Goal: Task Accomplishment & Management: Manage account settings

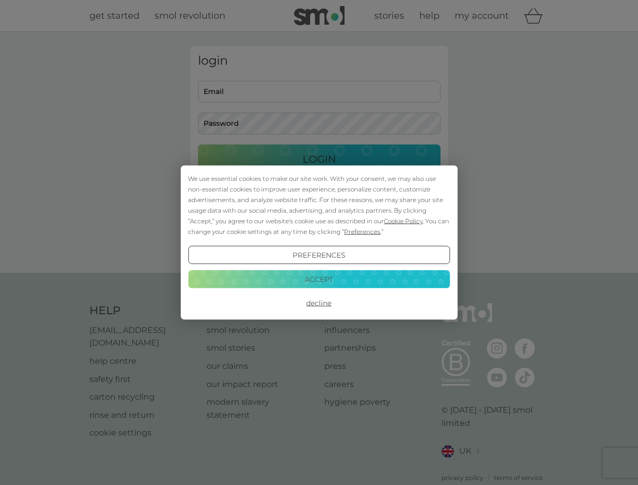
click at [404, 221] on span "Cookie Policy" at bounding box center [403, 221] width 39 height 8
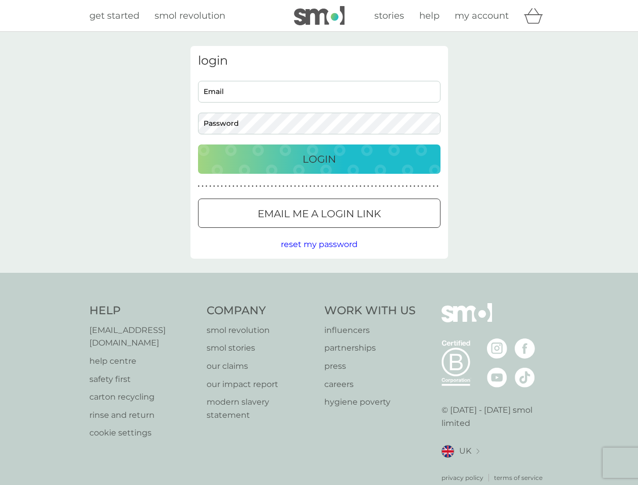
click at [361, 232] on div "login Email Password Login ● ● ● ● ● ● ● ● ● ● ● ● ● ● ● ● ● ● ● ● ● ● ● ● ● ● …" at bounding box center [320, 152] width 258 height 213
click at [319, 255] on div "login Email Password Login ● ● ● ● ● ● ● ● ● ● ● ● ● ● ● ● ● ● ● ● ● ● ● ● ● ● …" at bounding box center [320, 152] width 258 height 213
click at [319, 303] on div "Help [EMAIL_ADDRESS][DOMAIN_NAME] help centre safety first carton recycling rin…" at bounding box center [319, 392] width 460 height 179
click at [319, 279] on div "Help [EMAIL_ADDRESS][DOMAIN_NAME] help centre safety first carton recycling rin…" at bounding box center [319, 393] width 638 height 240
